Goal: Information Seeking & Learning: Learn about a topic

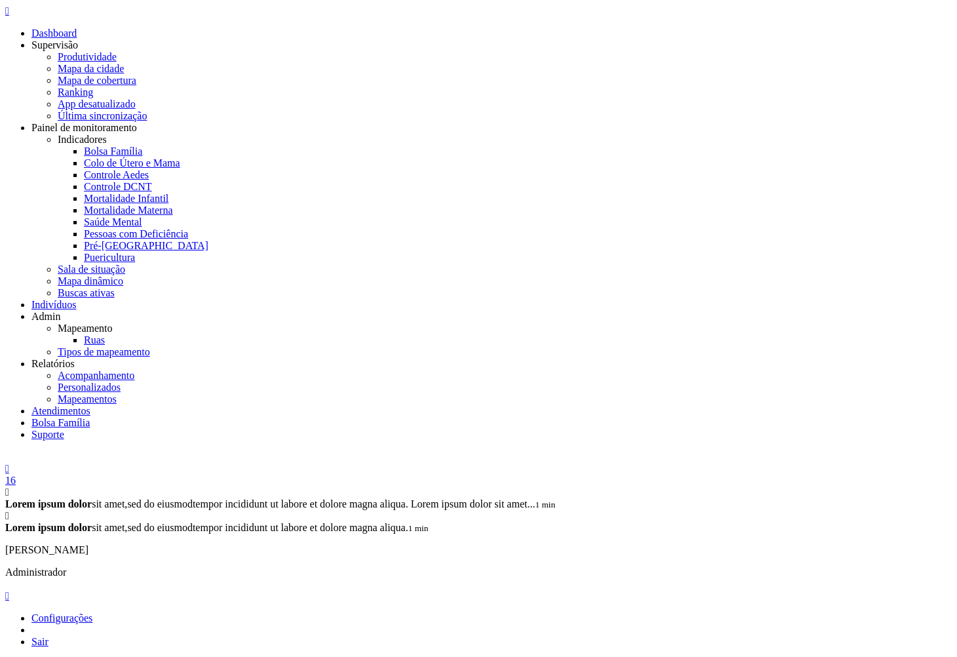
click at [0, 0] on div "Todas UBS" at bounding box center [0, 0] width 0 height 0
click at [0, 0] on button "Filtrar" at bounding box center [0, 0] width 0 height 0
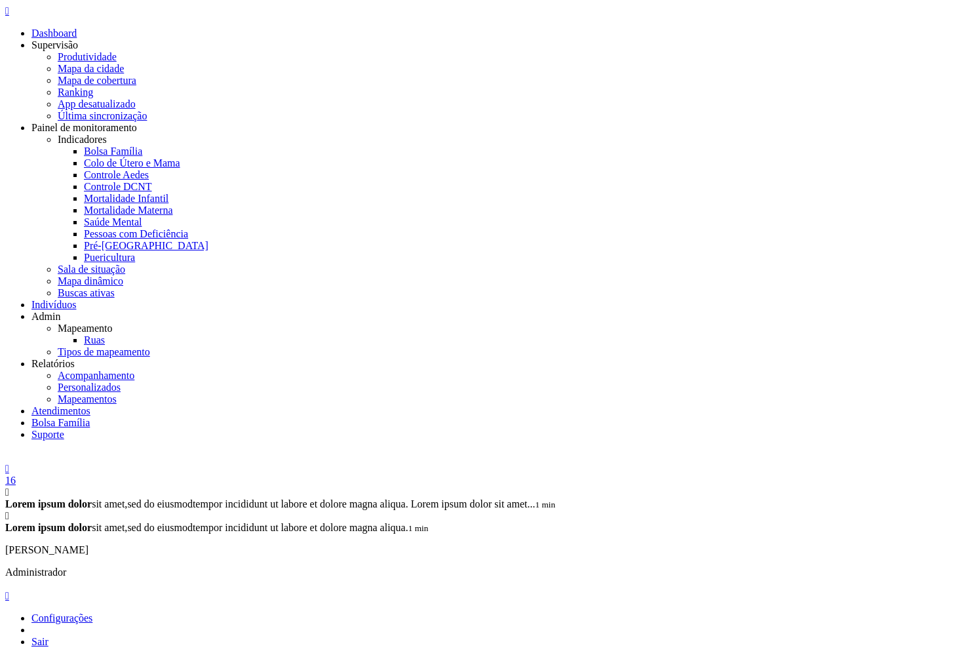
click at [9, 16] on icon "" at bounding box center [7, 10] width 4 height 11
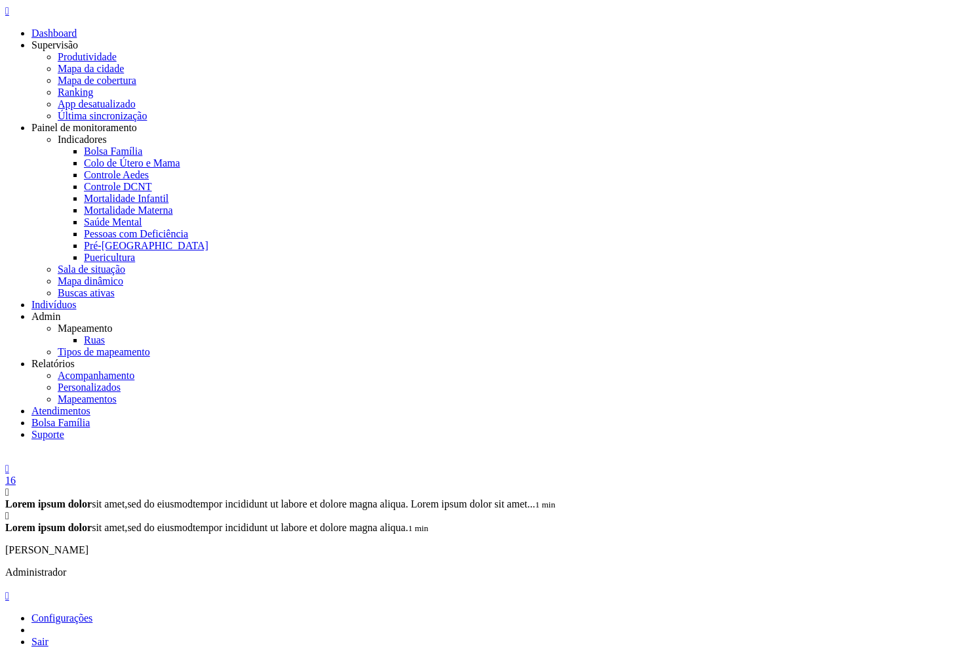
drag, startPoint x: 310, startPoint y: 115, endPoint x: 63, endPoint y: 68, distance: 251.5
drag, startPoint x: 249, startPoint y: 110, endPoint x: 66, endPoint y: 53, distance: 191.5
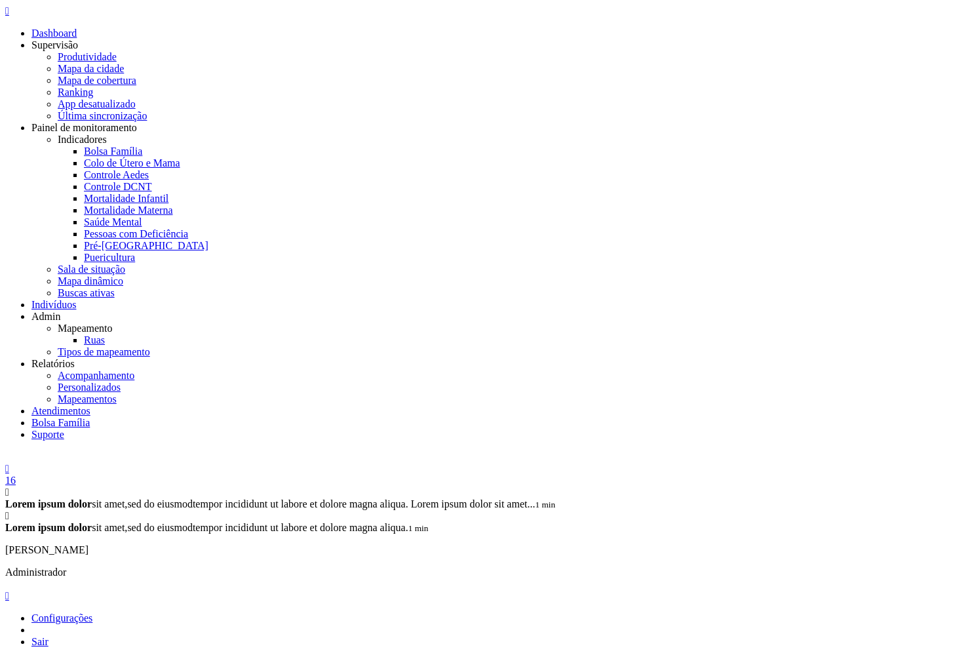
click at [9, 656] on icon "" at bounding box center [7, 663] width 4 height 11
